Goal: Task Accomplishment & Management: Manage account settings

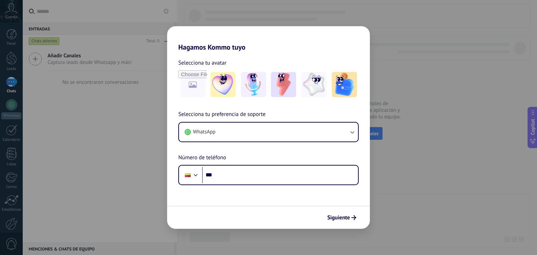
click at [338, 209] on div "Siguiente" at bounding box center [268, 217] width 203 height 23
click at [335, 213] on button "Siguiente" at bounding box center [341, 218] width 35 height 12
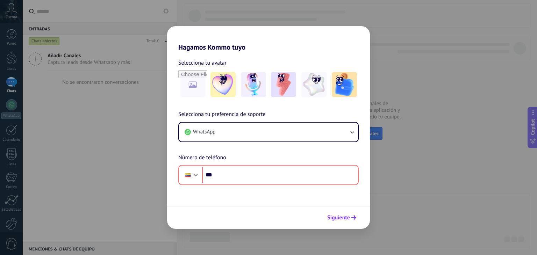
click at [335, 213] on button "Siguiente" at bounding box center [341, 218] width 35 height 12
click at [288, 34] on h2 "Hagamos Kommo tuyo" at bounding box center [268, 38] width 203 height 25
click at [275, 50] on h2 "Hagamos Kommo tuyo" at bounding box center [268, 38] width 203 height 25
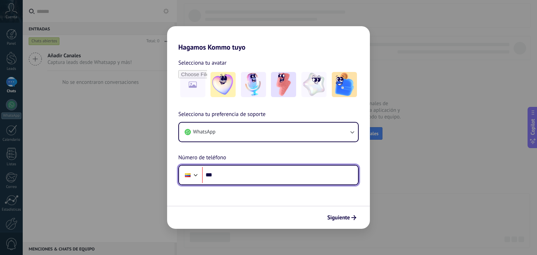
click at [236, 172] on input "***" at bounding box center [280, 175] width 156 height 16
click at [216, 181] on input "***" at bounding box center [280, 175] width 156 height 16
type input "***"
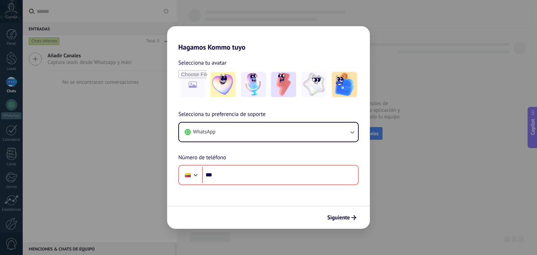
click at [369, 180] on div "Selecciona tu preferencia de soporte WhatsApp Número de teléfono Phone ***" at bounding box center [268, 147] width 203 height 75
click at [407, 150] on div "Hagamos Kommo tuyo Selecciona tu avatar Selecciona tu preferencia de soporte Wh…" at bounding box center [268, 127] width 537 height 255
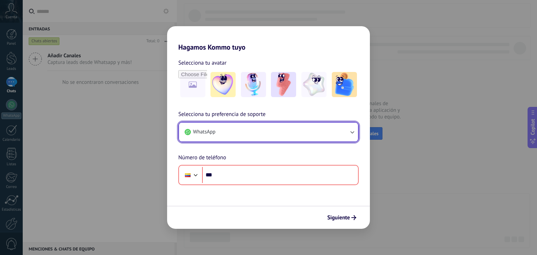
click at [225, 139] on button "WhatsApp" at bounding box center [268, 132] width 179 height 19
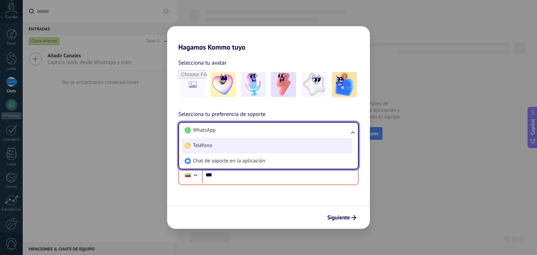
click at [240, 149] on li "Teléfono" at bounding box center [267, 145] width 170 height 15
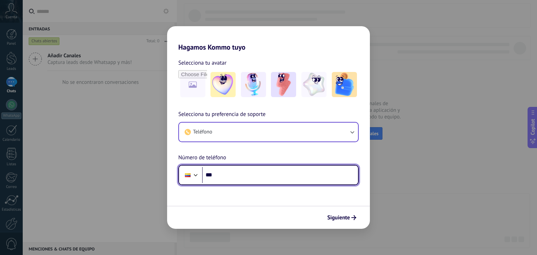
click at [239, 172] on input "***" at bounding box center [280, 175] width 156 height 16
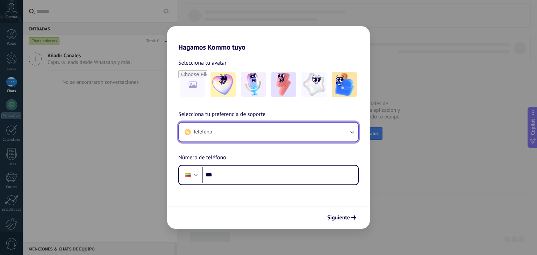
click at [239, 134] on button "Teléfono" at bounding box center [268, 132] width 179 height 19
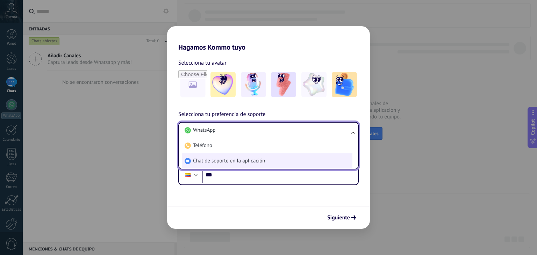
click at [247, 160] on span "Chat de soporte en la aplicación" at bounding box center [229, 161] width 72 height 7
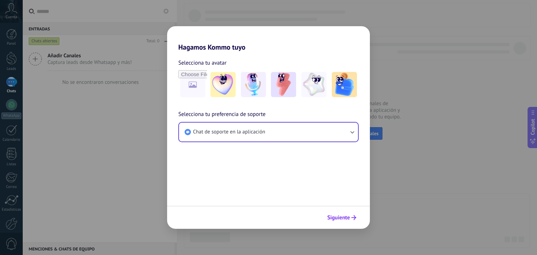
click at [344, 215] on span "Siguiente" at bounding box center [338, 217] width 23 height 5
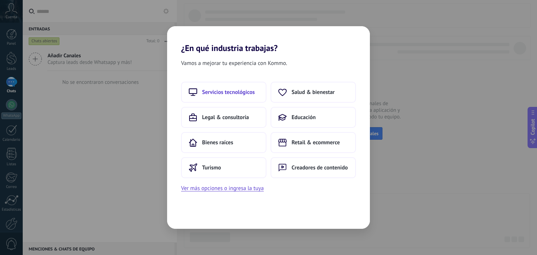
click at [221, 96] on button "Servicios tecnológicos" at bounding box center [223, 92] width 85 height 21
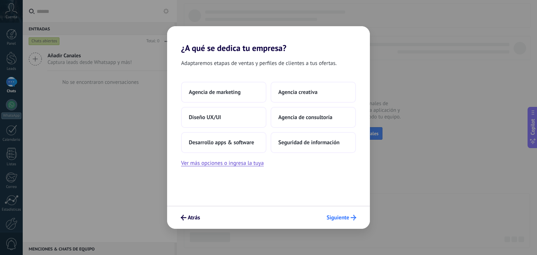
click at [335, 217] on span "Siguiente" at bounding box center [337, 217] width 23 height 5
click at [333, 220] on span "Siguiente" at bounding box center [337, 217] width 23 height 5
click at [219, 164] on button "Ver más opciones o ingresa la tuya" at bounding box center [222, 163] width 82 height 9
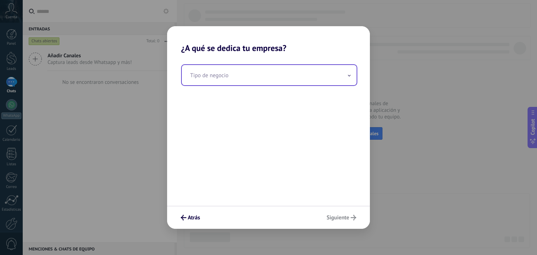
click at [241, 72] on input "text" at bounding box center [269, 75] width 175 height 20
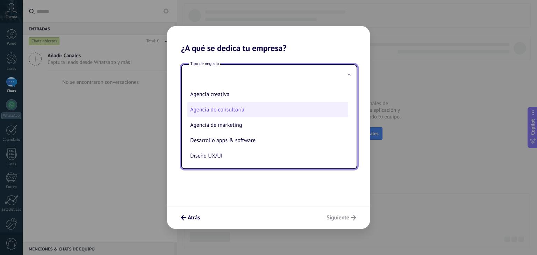
scroll to position [17, 0]
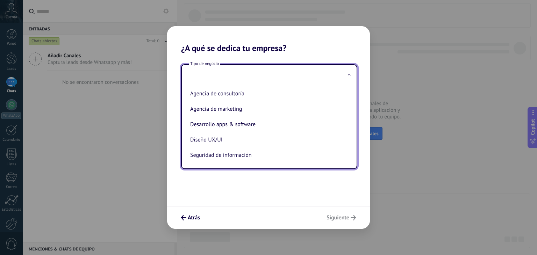
click at [233, 191] on div "Tipo de negocio Agencia creativa Agencia de consultoría Agencia de marketing De…" at bounding box center [268, 129] width 203 height 153
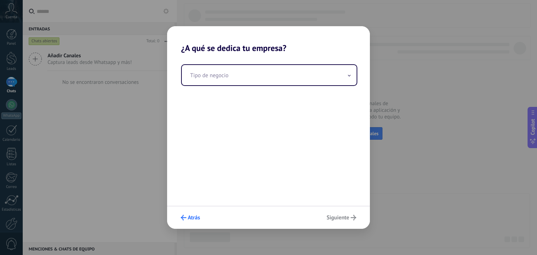
click at [189, 215] on span "Atrás" at bounding box center [194, 217] width 12 height 5
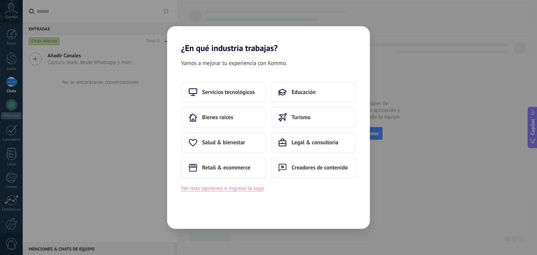
click at [247, 185] on button "Ver más opciones o ingresa la tuya" at bounding box center [222, 188] width 82 height 9
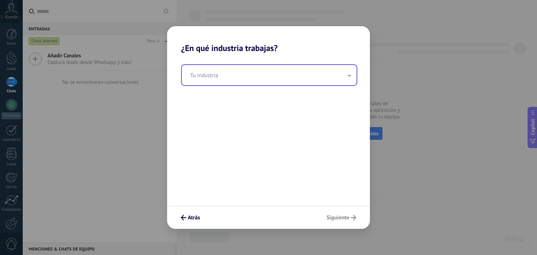
click at [251, 79] on input "text" at bounding box center [269, 75] width 175 height 20
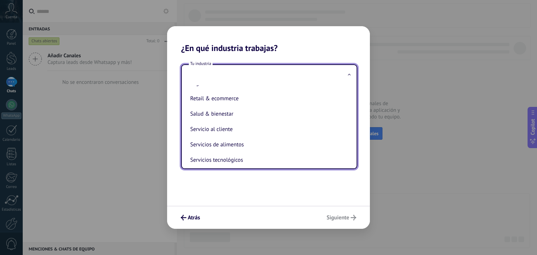
scroll to position [190, 0]
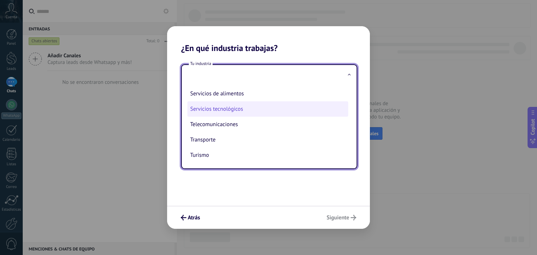
click at [228, 108] on li "Servicios tecnológicos" at bounding box center [267, 108] width 161 height 15
type input "**********"
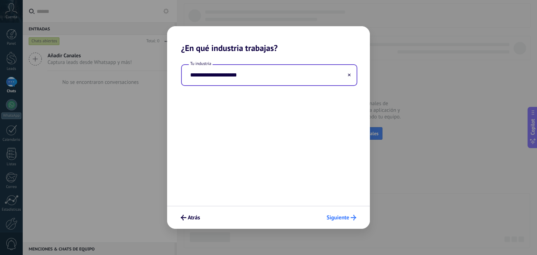
click at [331, 218] on span "Siguiente" at bounding box center [337, 217] width 23 height 5
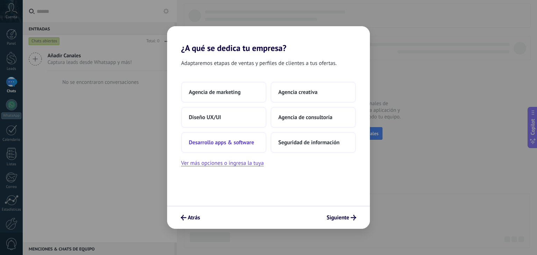
click at [235, 143] on span "Desarrollo apps & software" at bounding box center [221, 142] width 65 height 7
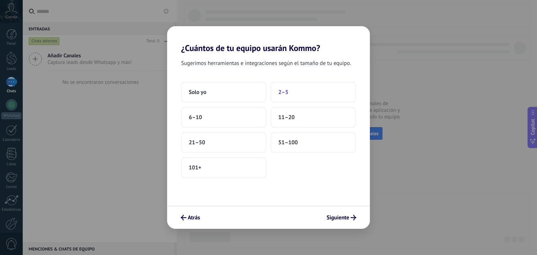
click at [287, 94] on span "2–5" at bounding box center [283, 92] width 10 height 7
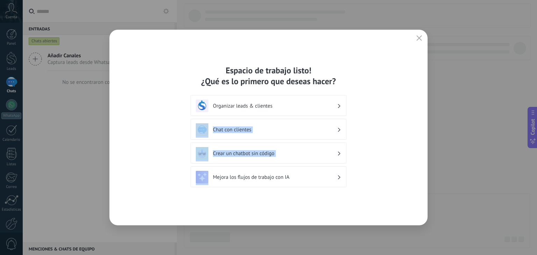
drag, startPoint x: 369, startPoint y: 94, endPoint x: 144, endPoint y: 179, distance: 240.3
click at [144, 179] on div "Espacio de trabajo listo! ¿Qué es lo primero que deseas hacer? Organizar leads …" at bounding box center [268, 128] width 318 height 196
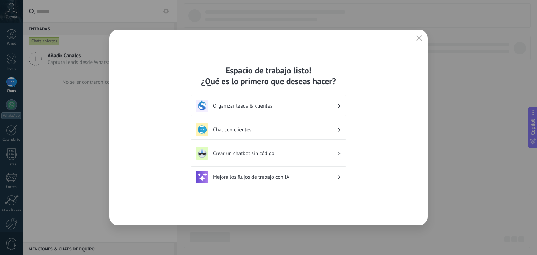
click at [186, 67] on div "Espacio de trabajo listo! ¿Qué es lo primero que deseas hacer? Organizar leads …" at bounding box center [268, 128] width 318 height 196
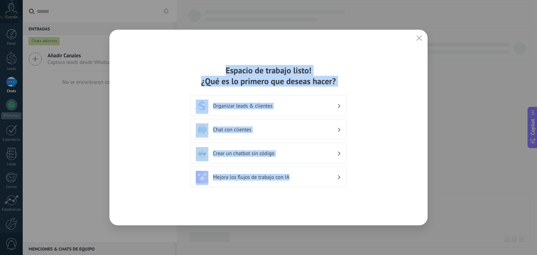
drag, startPoint x: 183, startPoint y: 68, endPoint x: 292, endPoint y: 178, distance: 154.4
click at [292, 178] on div "Espacio de trabajo listo! ¿Qué es lo primero que deseas hacer? Organizar leads …" at bounding box center [268, 128] width 318 height 196
copy div "Espacio de trabajo listo! ¿Qué es lo primero que deseas hacer? Organizar leads …"
click at [305, 100] on div "Organizar leads & clientes" at bounding box center [268, 106] width 145 height 13
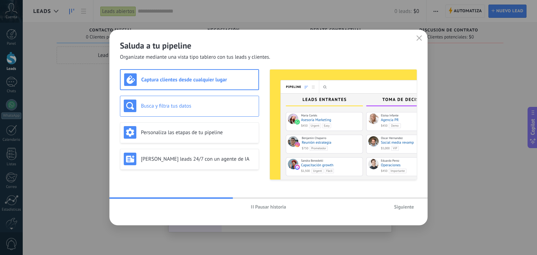
click at [172, 109] on div "Busca y filtra tus datos" at bounding box center [189, 106] width 131 height 13
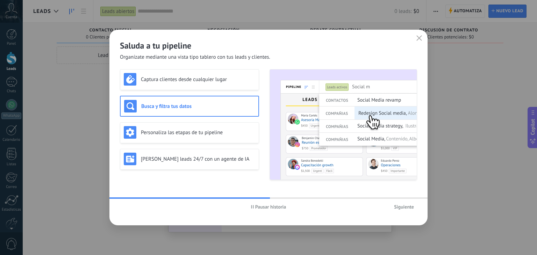
click at [402, 198] on div at bounding box center [268, 197] width 318 height 1
click at [402, 204] on span "Siguiente" at bounding box center [404, 206] width 20 height 5
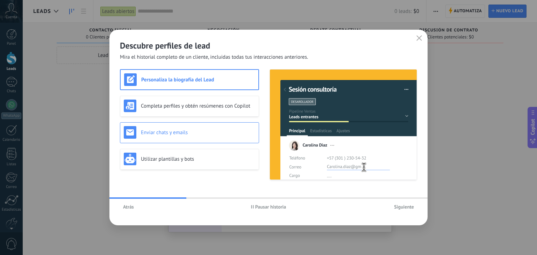
click at [201, 131] on h3 "Enviar chats y emails" at bounding box center [198, 132] width 114 height 7
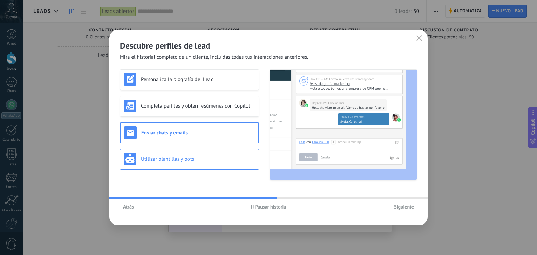
click at [212, 162] on div "Utilizar plantillas y bots" at bounding box center [189, 159] width 131 height 13
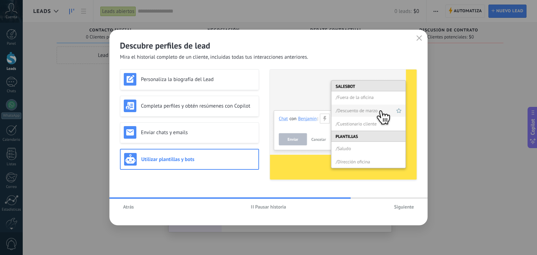
click at [401, 204] on span "Siguiente" at bounding box center [404, 206] width 20 height 5
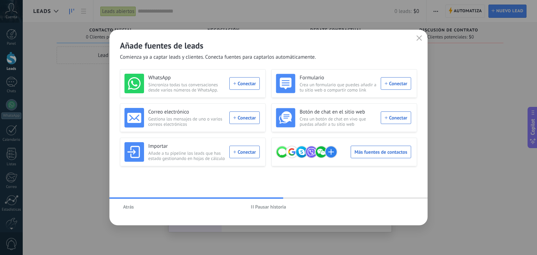
click at [122, 209] on button "Atrás" at bounding box center [128, 207] width 17 height 10
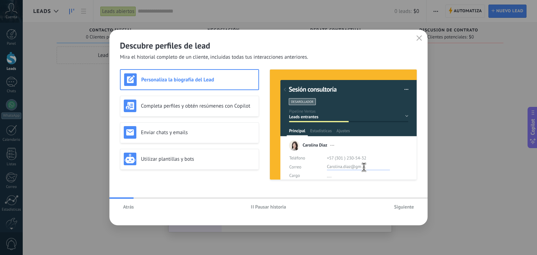
click at [122, 209] on button "Atrás" at bounding box center [128, 207] width 17 height 10
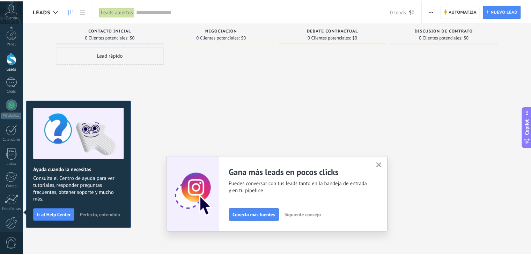
scroll to position [35, 0]
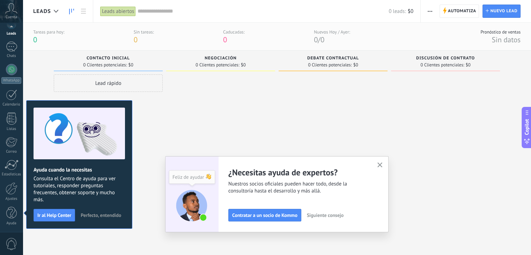
click at [381, 162] on icon "button" at bounding box center [380, 164] width 5 height 5
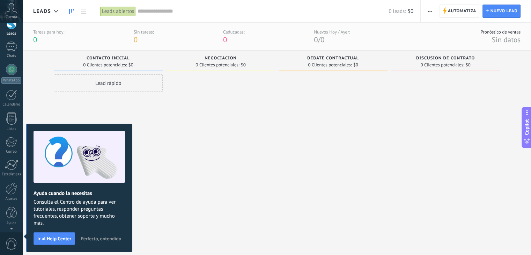
scroll to position [0, 0]
click at [198, 169] on div at bounding box center [220, 156] width 109 height 164
click at [101, 238] on span "Perfecto, entendido" at bounding box center [101, 238] width 41 height 5
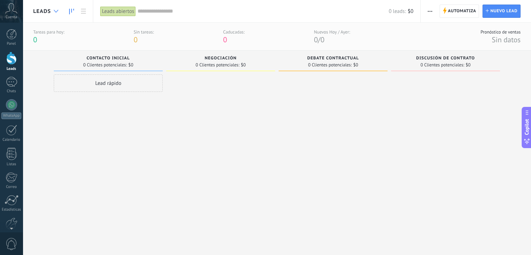
click at [56, 13] on div at bounding box center [56, 12] width 12 height 14
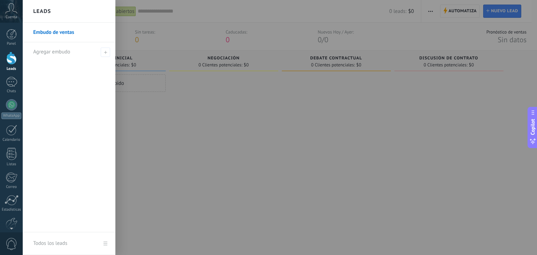
click at [159, 32] on div at bounding box center [291, 127] width 537 height 255
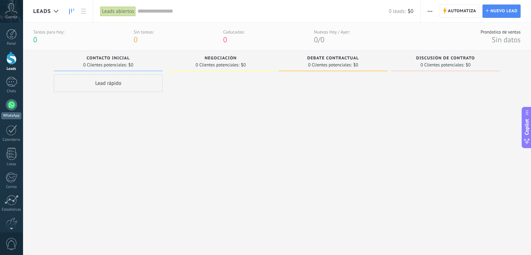
click at [3, 113] on div "WhatsApp" at bounding box center [11, 116] width 20 height 7
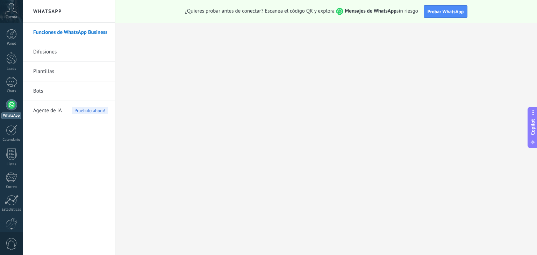
click at [52, 49] on link "Difusiones" at bounding box center [70, 52] width 75 height 20
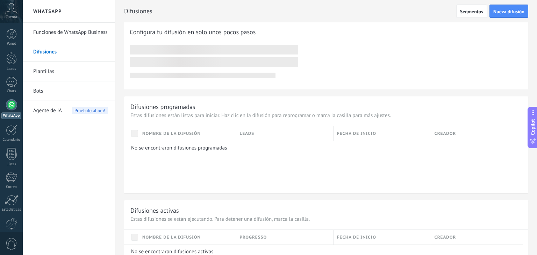
click at [53, 71] on link "Plantillas" at bounding box center [70, 72] width 75 height 20
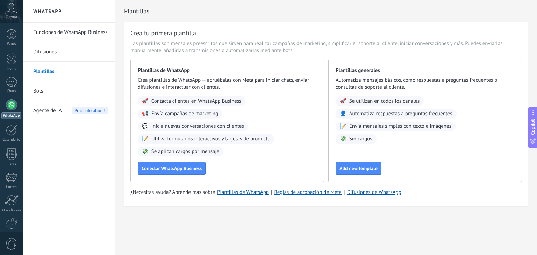
click at [58, 93] on link "Bots" at bounding box center [70, 91] width 75 height 20
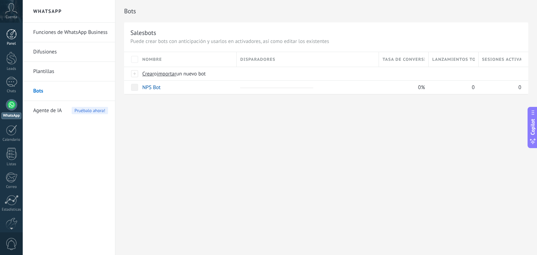
click at [12, 31] on div at bounding box center [11, 34] width 10 height 10
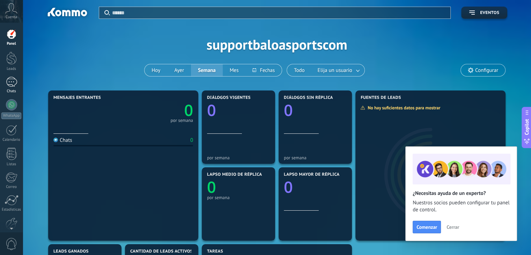
click at [7, 86] on div at bounding box center [11, 82] width 11 height 10
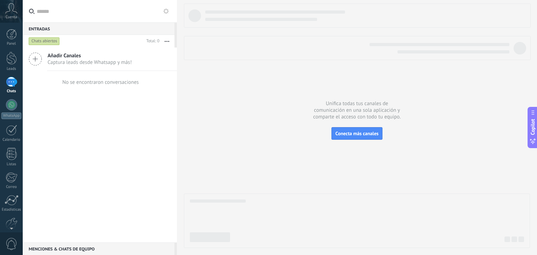
click at [13, 17] on span "Cuenta" at bounding box center [12, 17] width 12 height 5
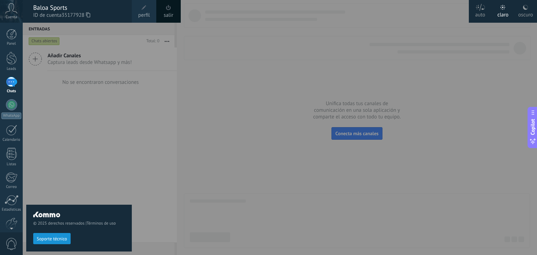
click at [94, 86] on div "© 2025 derechos reservados | Términos de uso Soporte técnico" at bounding box center [79, 139] width 106 height 232
click at [112, 88] on div "© 2025 derechos reservados | Términos de uso Soporte técnico" at bounding box center [79, 139] width 106 height 232
click at [45, 232] on div "© 2025 derechos reservados | Términos de uso Soporte técnico" at bounding box center [79, 228] width 106 height 46
click at [48, 235] on button "Soporte técnico" at bounding box center [51, 238] width 37 height 11
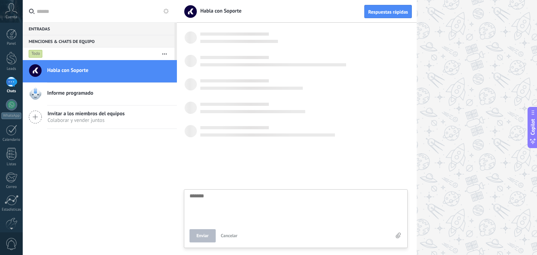
scroll to position [7, 0]
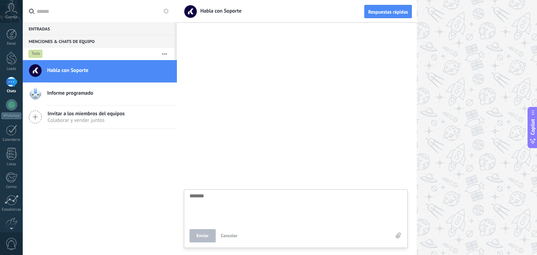
click at [13, 237] on div "0" at bounding box center [11, 243] width 23 height 23
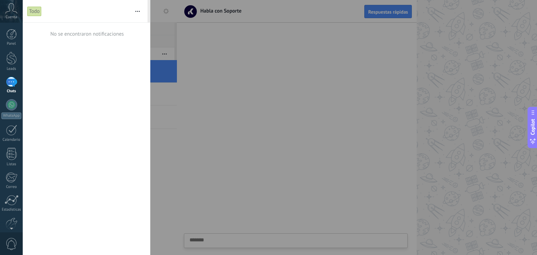
click at [10, 244] on span "0" at bounding box center [12, 244] width 12 height 12
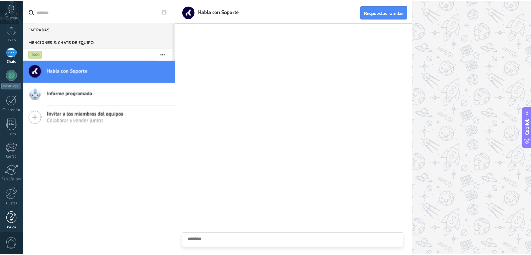
scroll to position [35, 0]
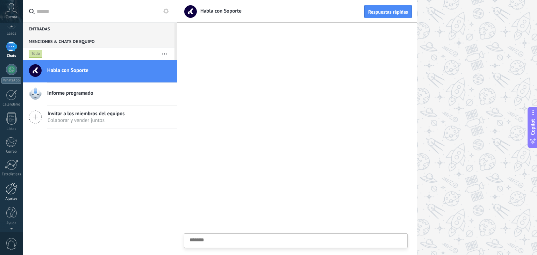
click at [10, 192] on div at bounding box center [12, 188] width 12 height 12
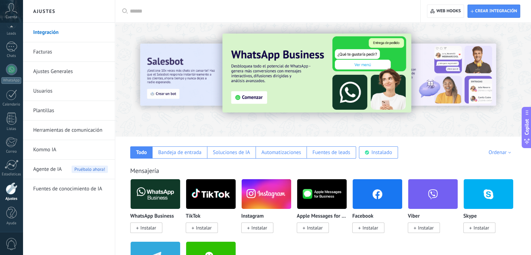
scroll to position [35, 0]
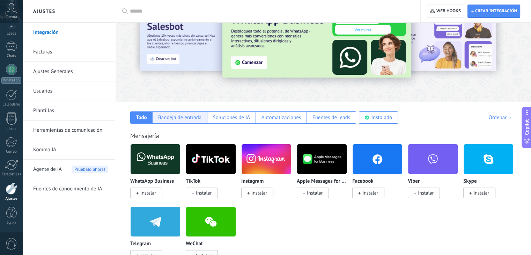
click at [201, 119] on div "Bandeja de entrada" at bounding box center [179, 117] width 43 height 7
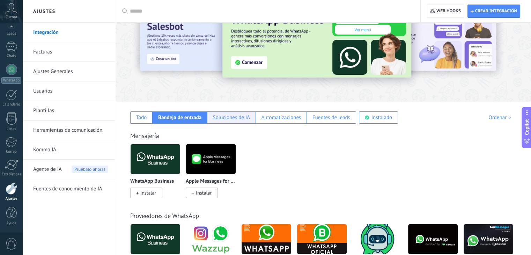
click at [231, 115] on div "Soluciones de IA" at bounding box center [231, 117] width 37 height 7
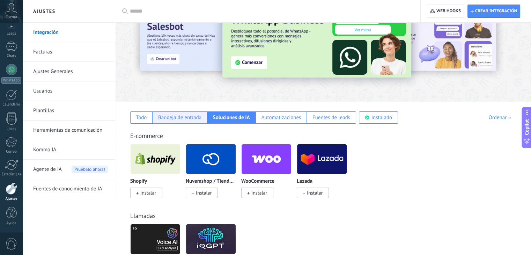
click at [195, 118] on div "Bandeja de entrada" at bounding box center [179, 117] width 43 height 7
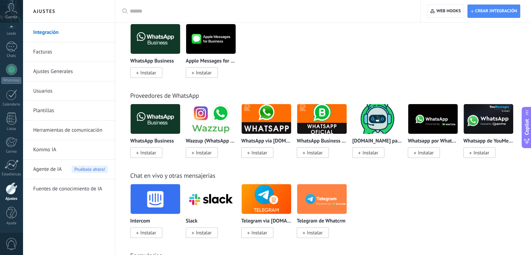
scroll to position [0, 0]
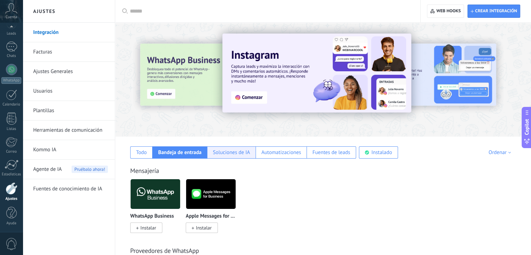
click at [227, 156] on div "Soluciones de IA" at bounding box center [231, 152] width 49 height 12
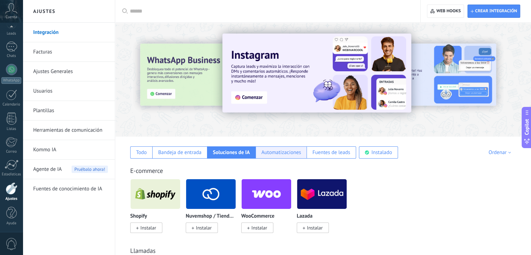
click at [268, 154] on div "Automatizaciones" at bounding box center [282, 152] width 40 height 7
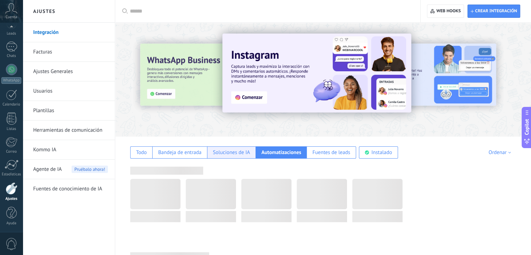
click at [220, 152] on div "Soluciones de IA" at bounding box center [231, 152] width 37 height 7
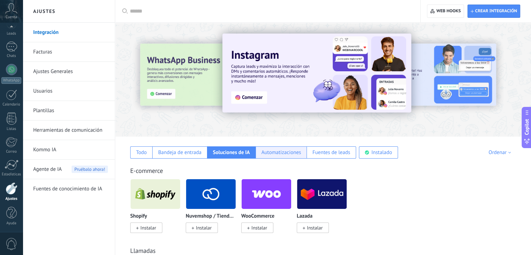
click at [306, 150] on div "Automatizaciones" at bounding box center [281, 152] width 51 height 12
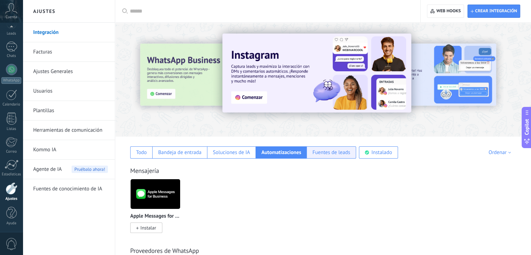
click at [339, 151] on div "Fuentes de leads" at bounding box center [332, 152] width 38 height 7
click at [379, 154] on div "Instalado" at bounding box center [382, 152] width 21 height 7
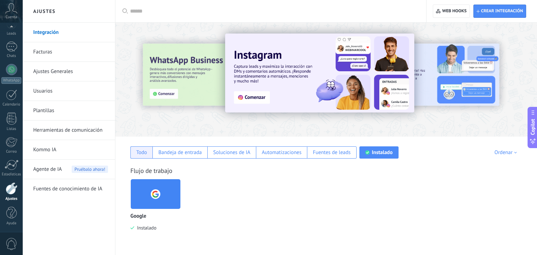
click at [143, 151] on div "Todo" at bounding box center [141, 152] width 11 height 7
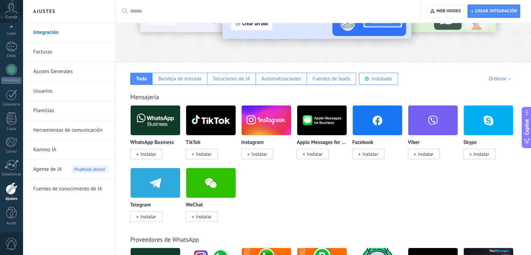
scroll to position [74, 0]
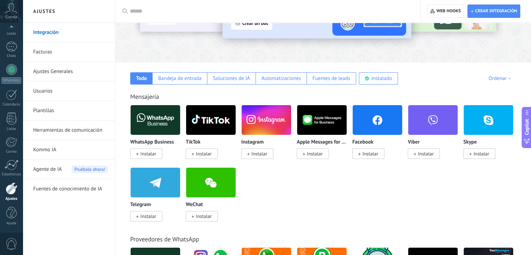
click at [61, 107] on link "Plantillas" at bounding box center [70, 111] width 75 height 20
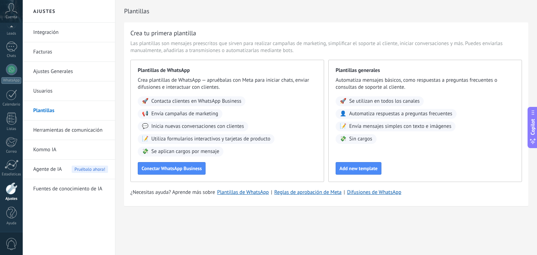
click at [66, 99] on link "Usuarios" at bounding box center [70, 91] width 75 height 20
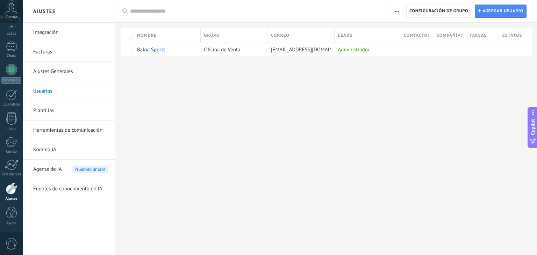
click at [60, 74] on link "Ajustes Generales" at bounding box center [70, 72] width 75 height 20
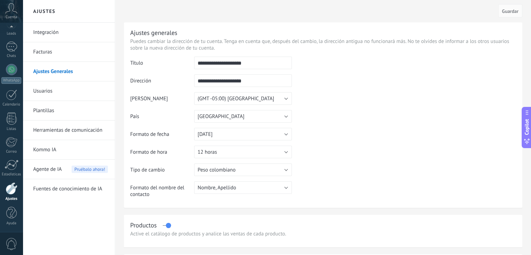
click at [61, 53] on link "Facturas" at bounding box center [70, 52] width 75 height 20
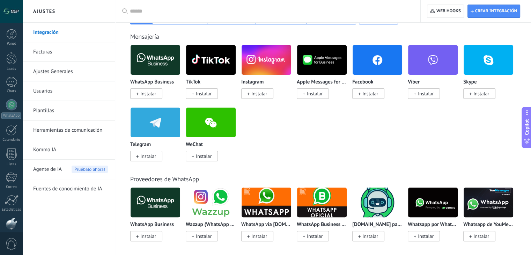
scroll to position [35, 0]
